Goal: Find specific page/section: Find specific page/section

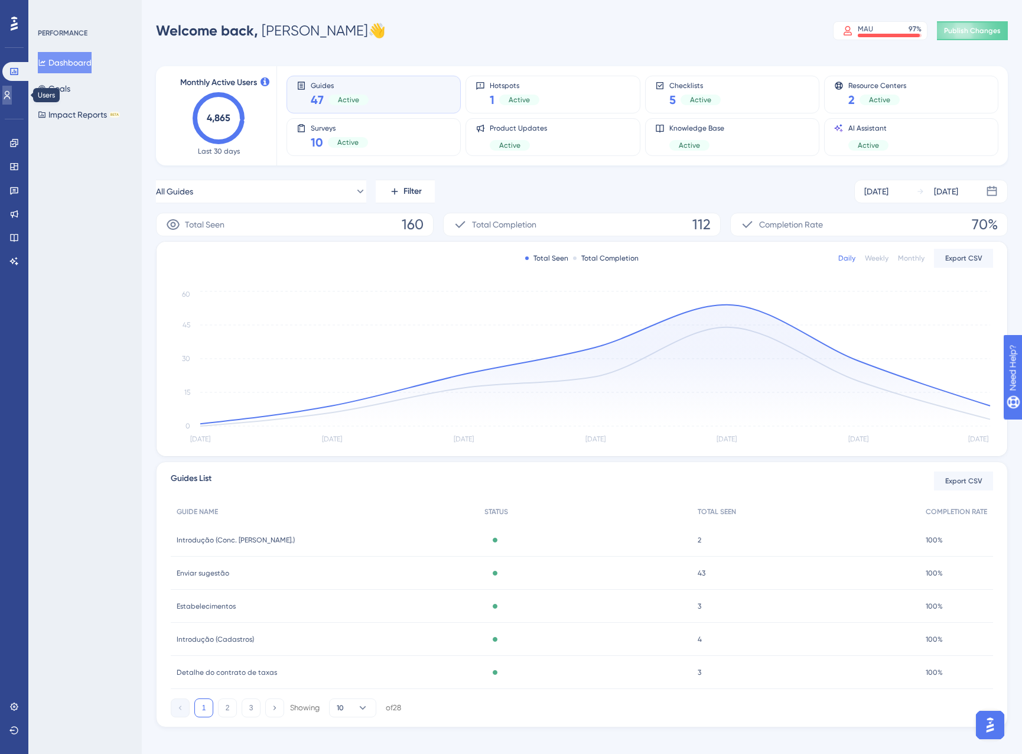
click at [12, 101] on link at bounding box center [6, 95] width 9 height 19
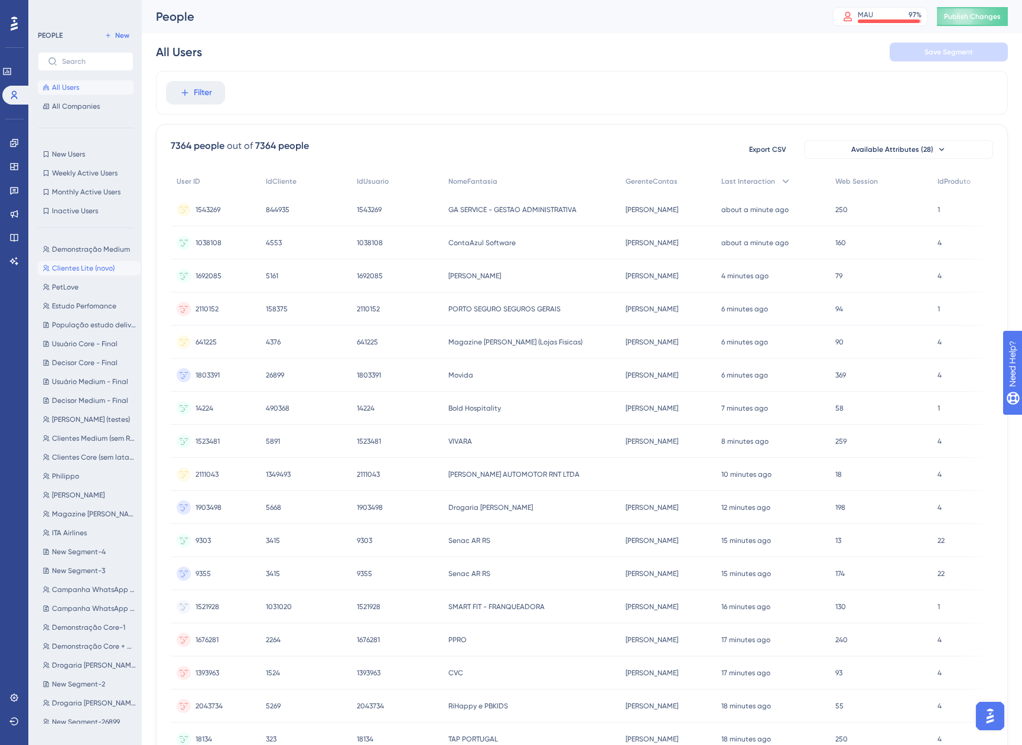
click at [87, 268] on span "Clientes Lite (novo)" at bounding box center [83, 267] width 63 height 9
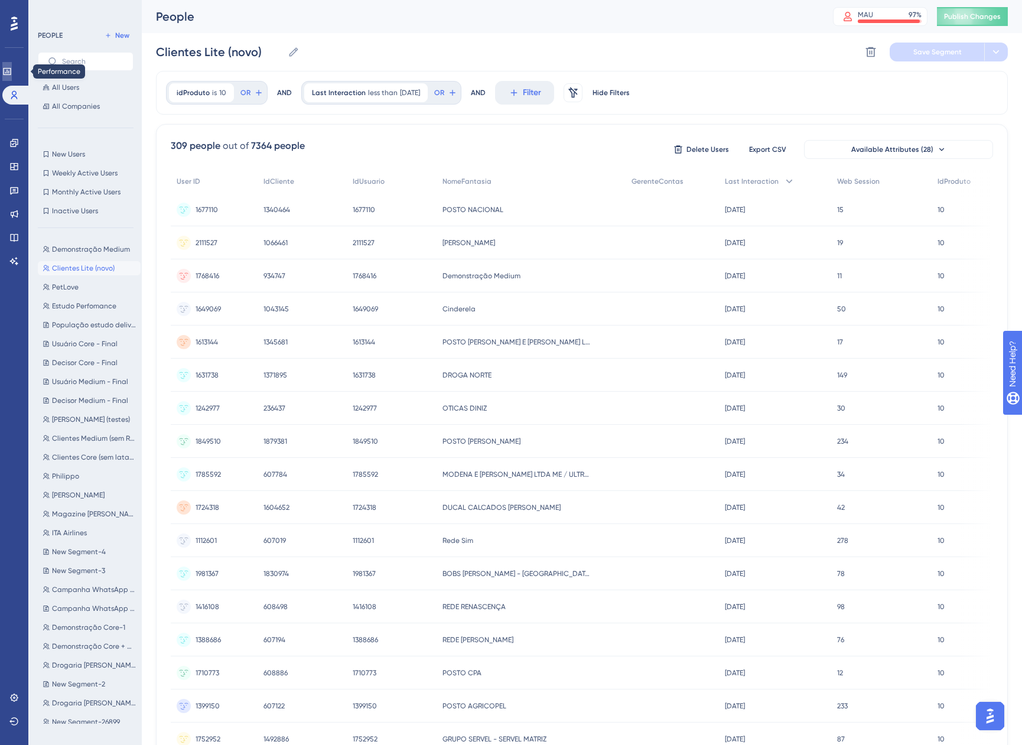
click at [12, 76] on link at bounding box center [6, 71] width 9 height 19
